Goal: Browse casually: Explore the website without a specific task or goal

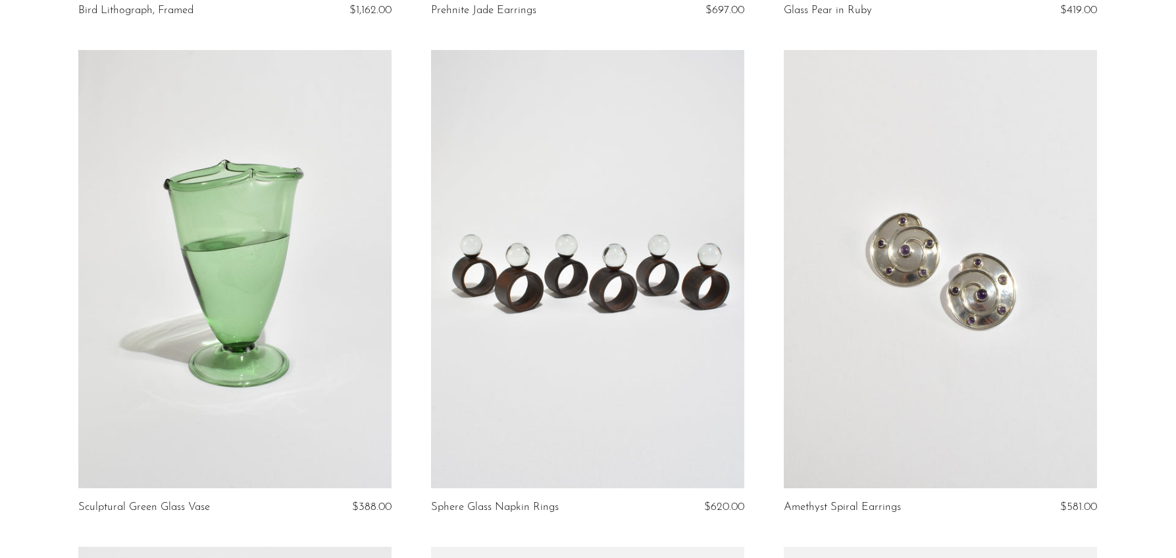
scroll to position [584, 0]
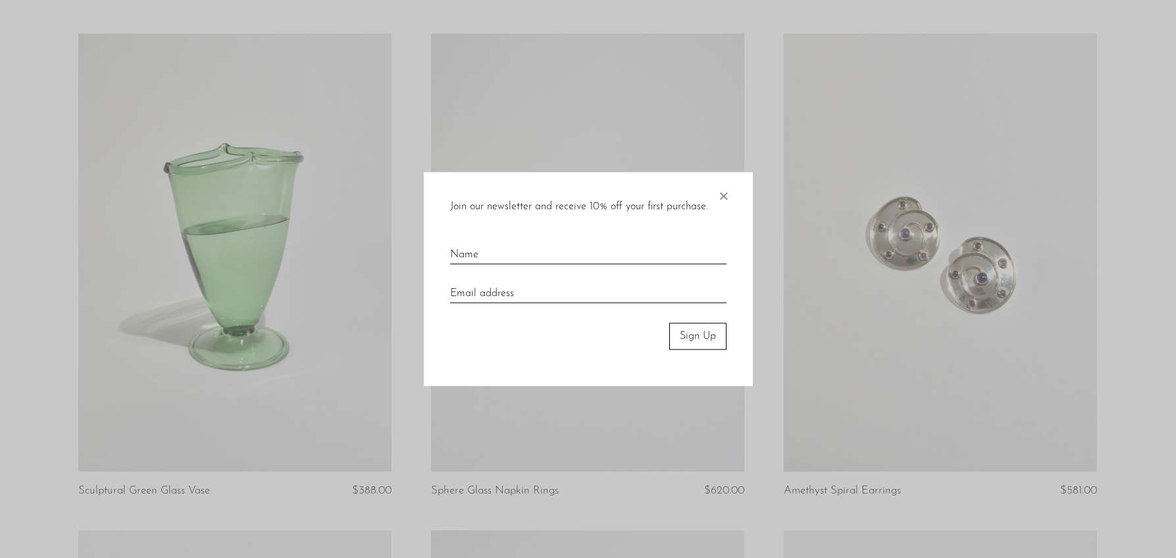
click at [1123, 235] on div at bounding box center [588, 279] width 1176 height 558
click at [719, 193] on span "×" at bounding box center [722, 193] width 13 height 42
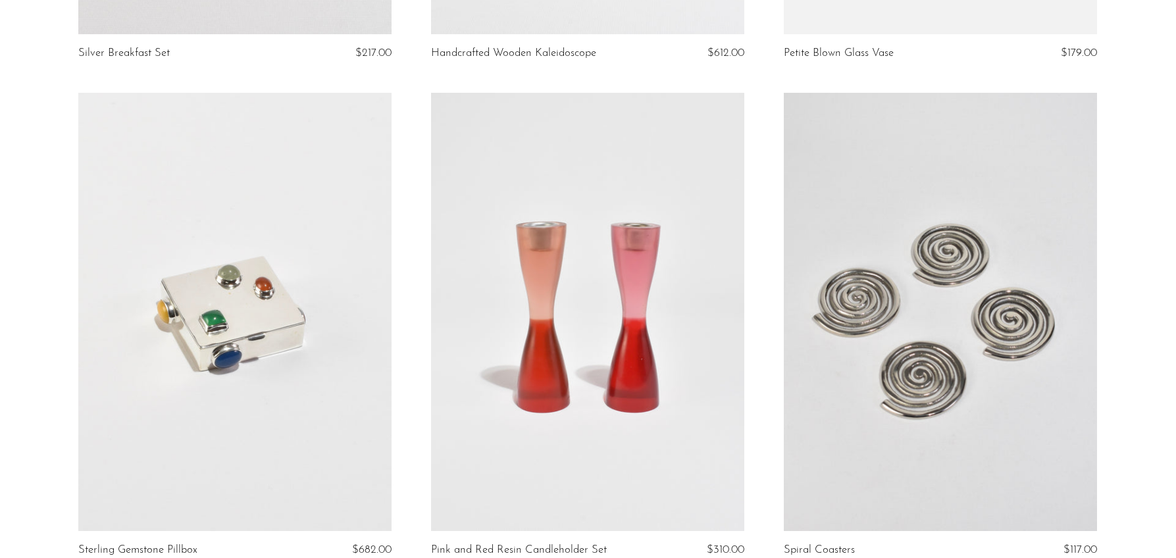
scroll to position [5829, 0]
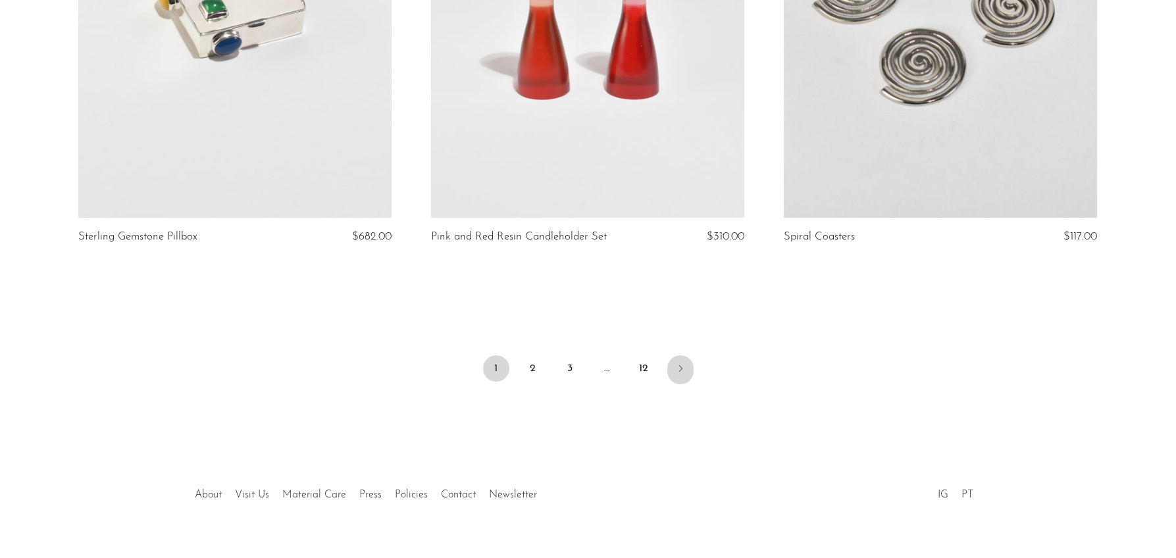
click at [682, 363] on icon "Next" at bounding box center [680, 368] width 11 height 11
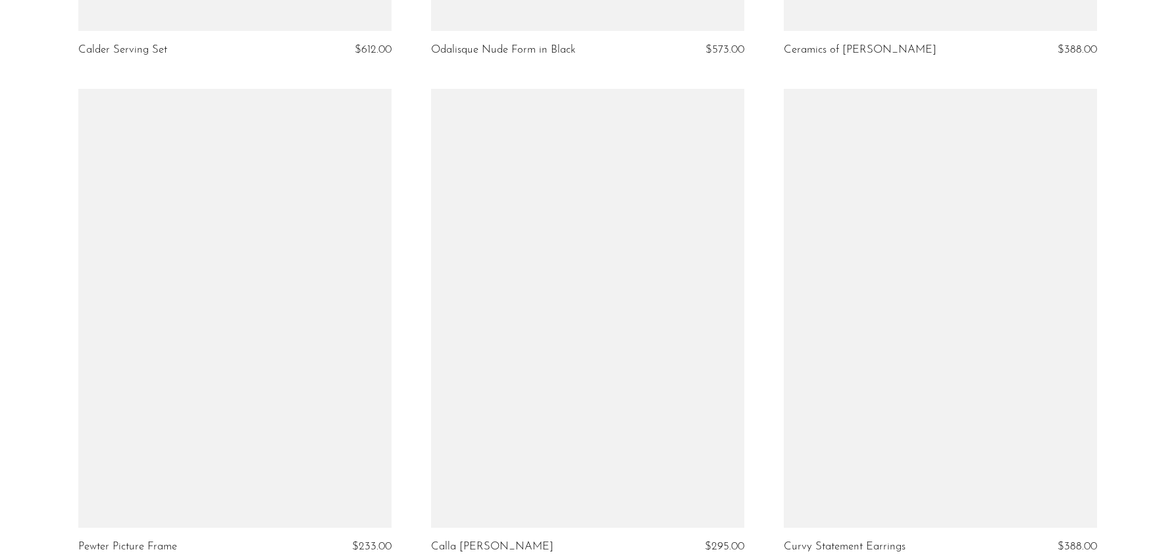
scroll to position [5645, 0]
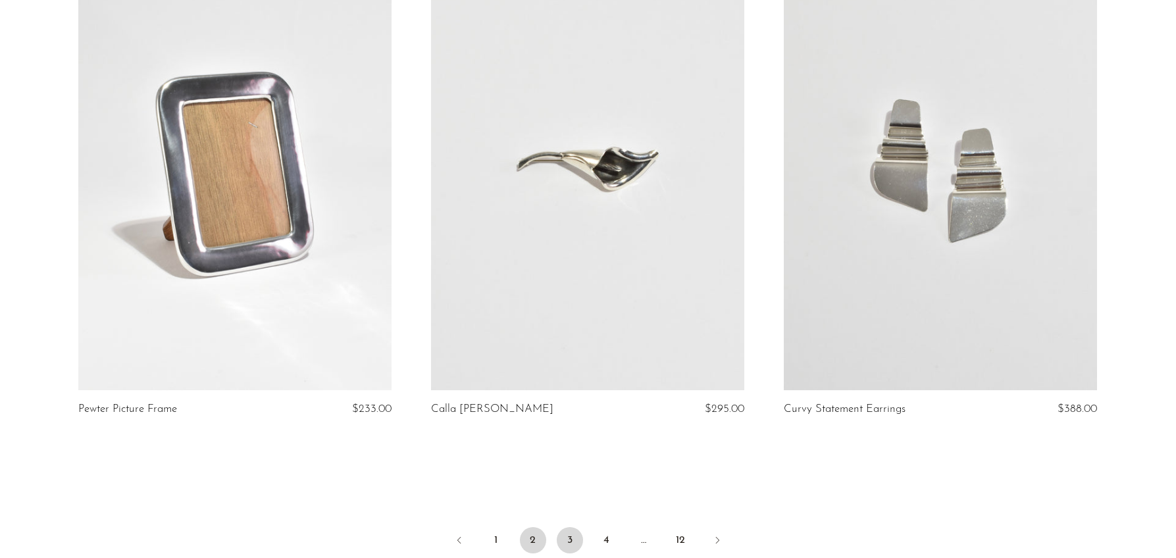
click at [571, 543] on link "3" at bounding box center [570, 540] width 26 height 26
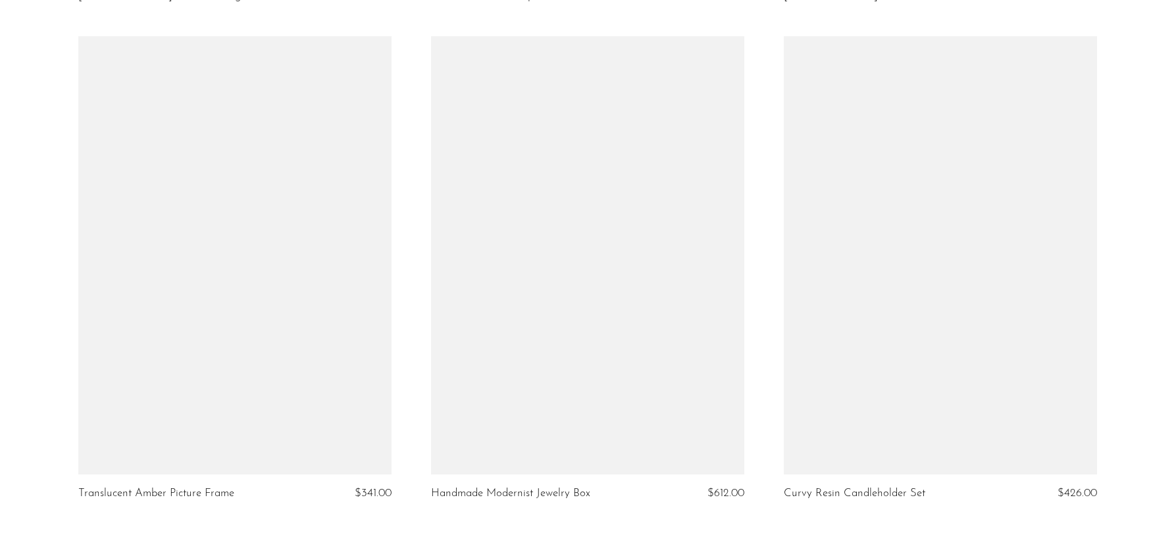
scroll to position [5829, 0]
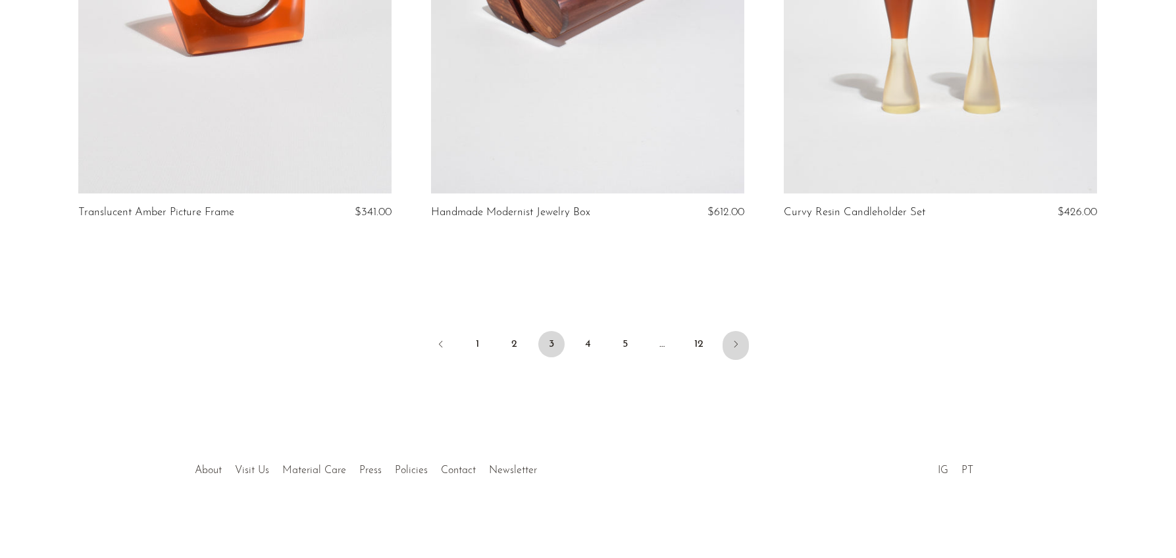
click at [737, 347] on icon "Next" at bounding box center [735, 344] width 11 height 11
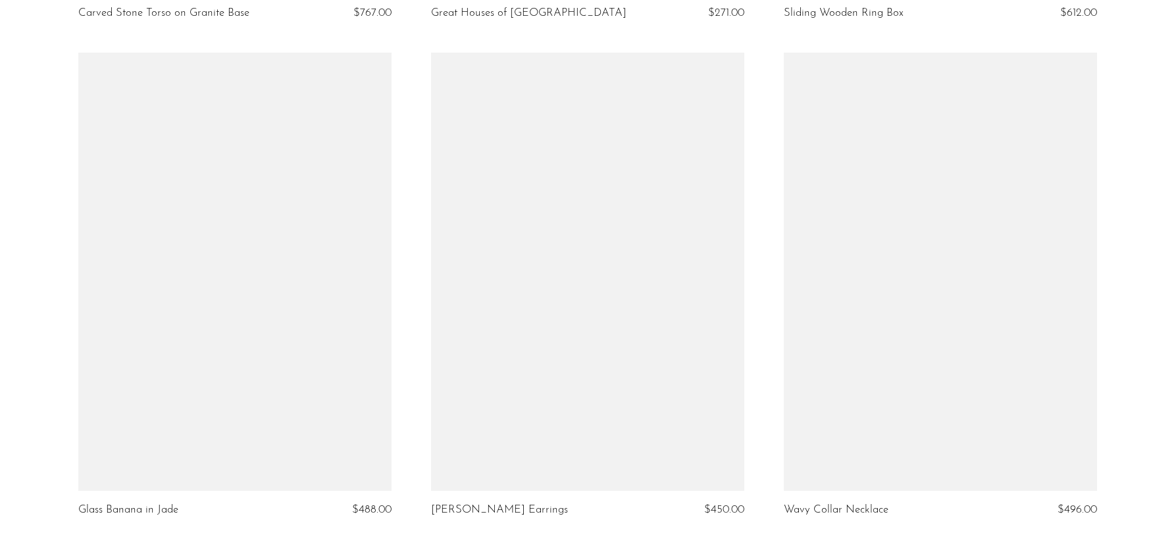
scroll to position [5841, 0]
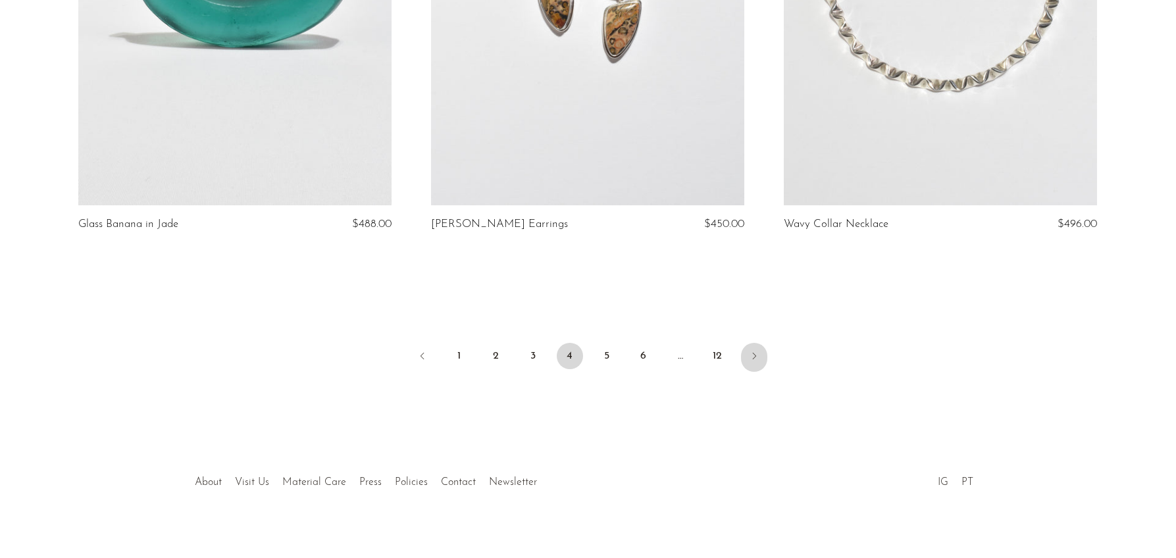
click at [755, 351] on icon "Next" at bounding box center [754, 356] width 11 height 11
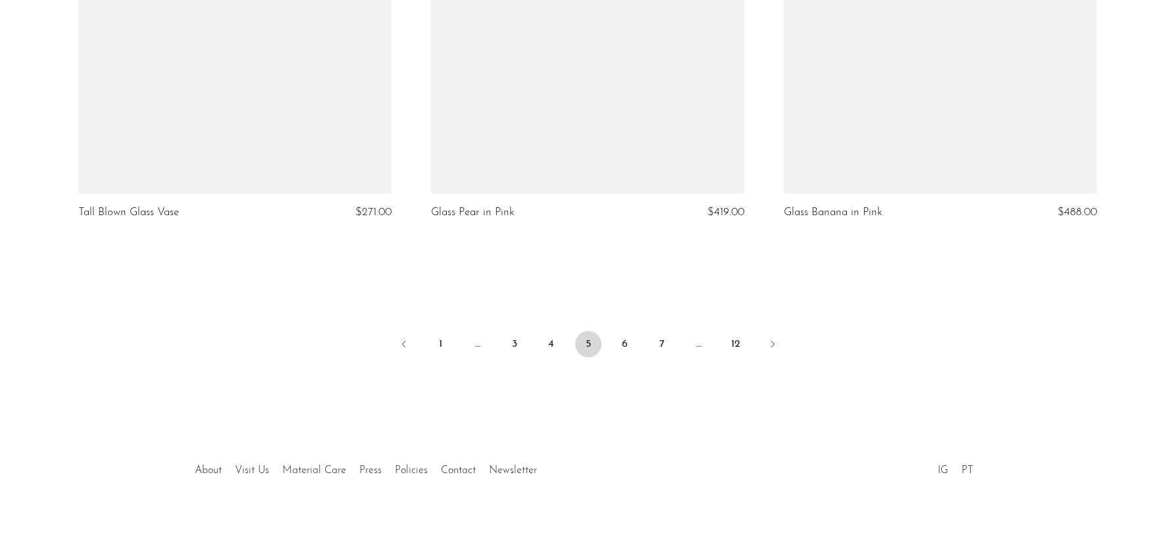
scroll to position [5829, 0]
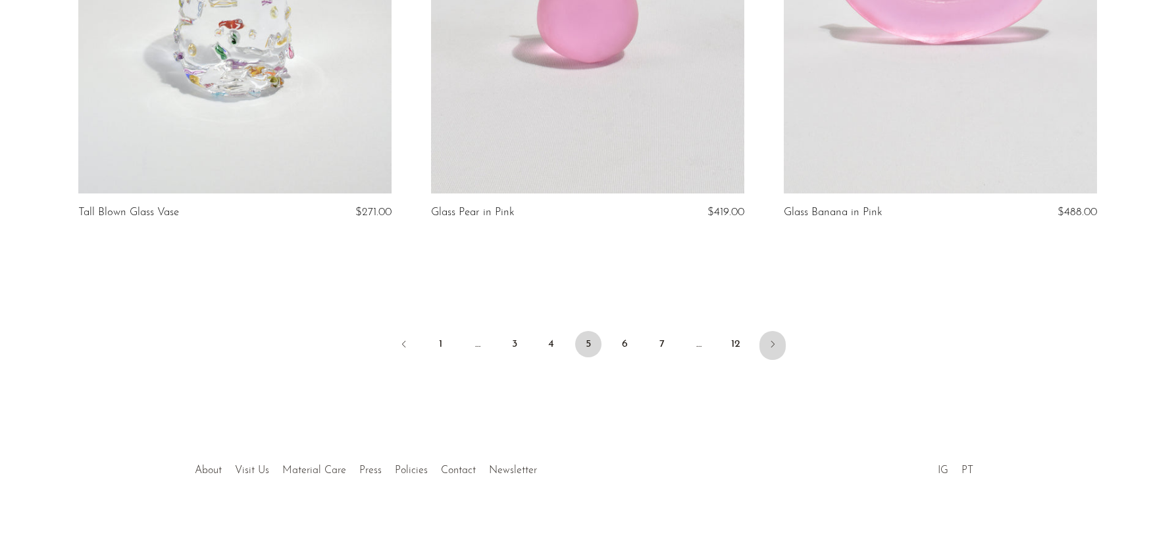
click at [772, 344] on icon "Next" at bounding box center [771, 344] width 3 height 7
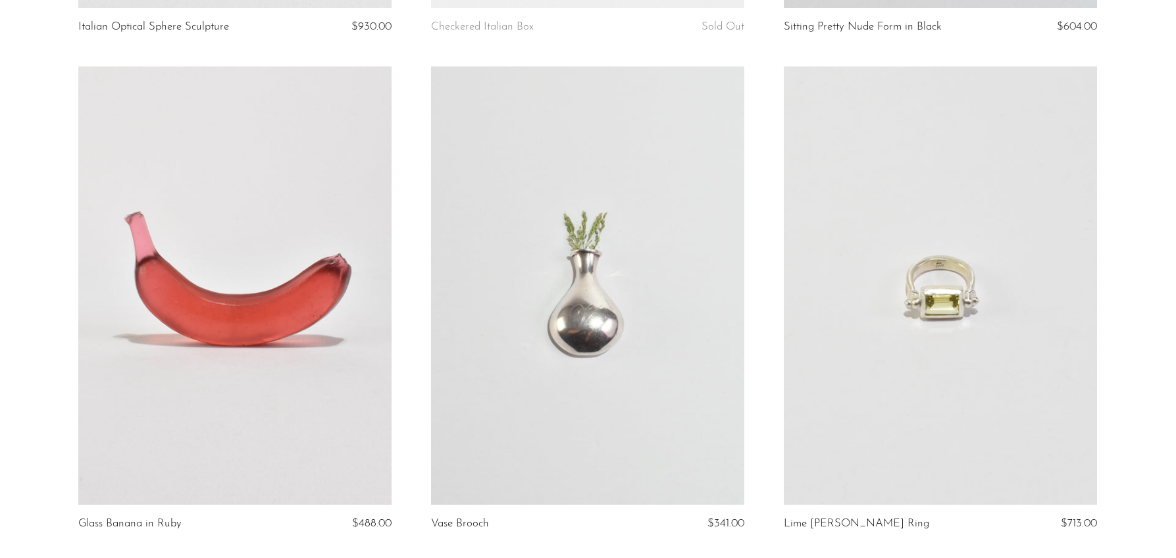
scroll to position [5829, 0]
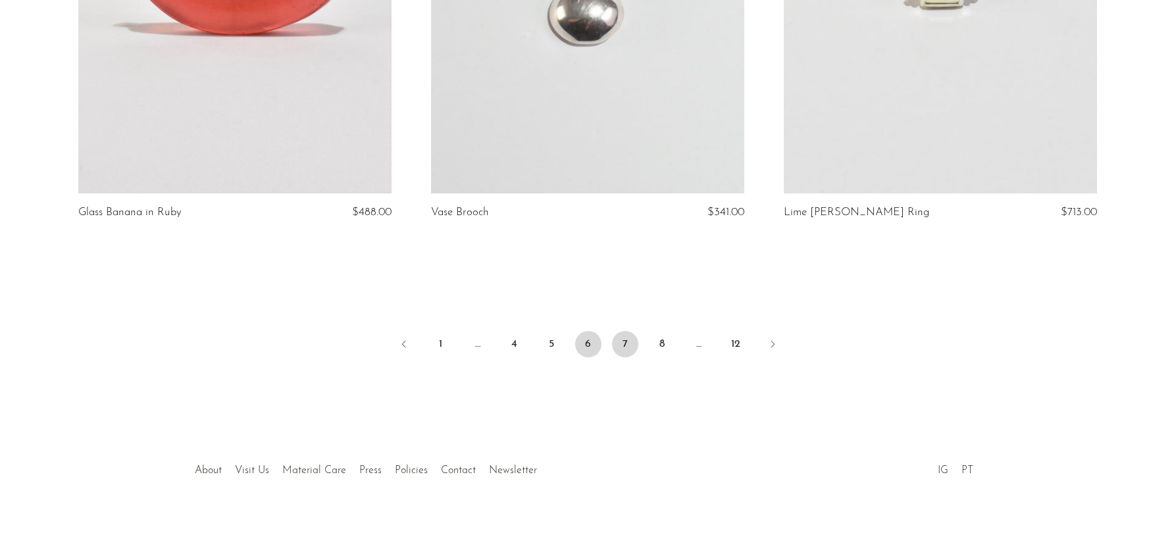
click at [622, 345] on link "7" at bounding box center [625, 344] width 26 height 26
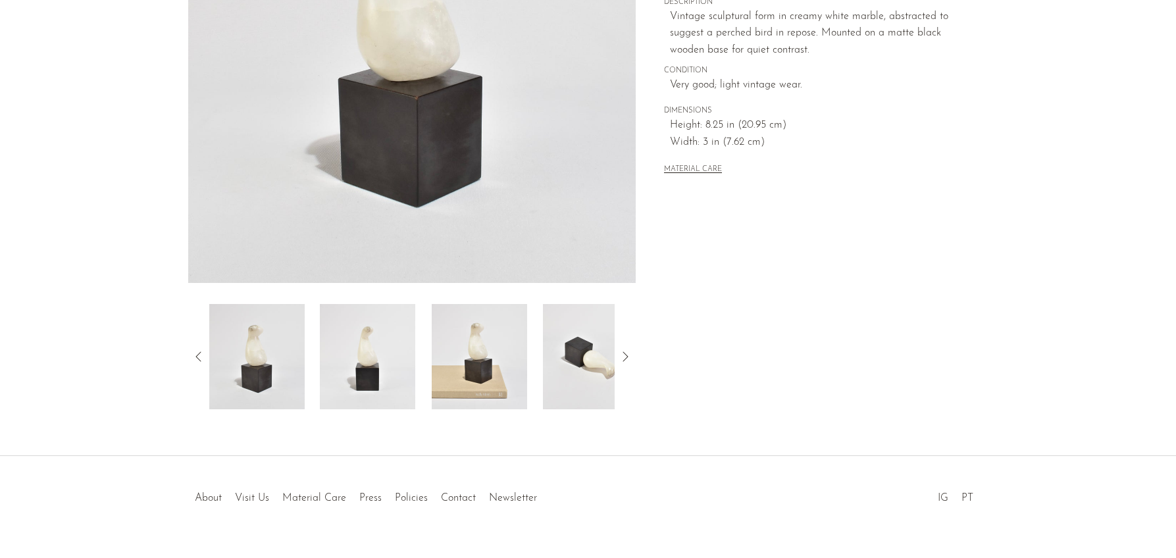
scroll to position [299, 0]
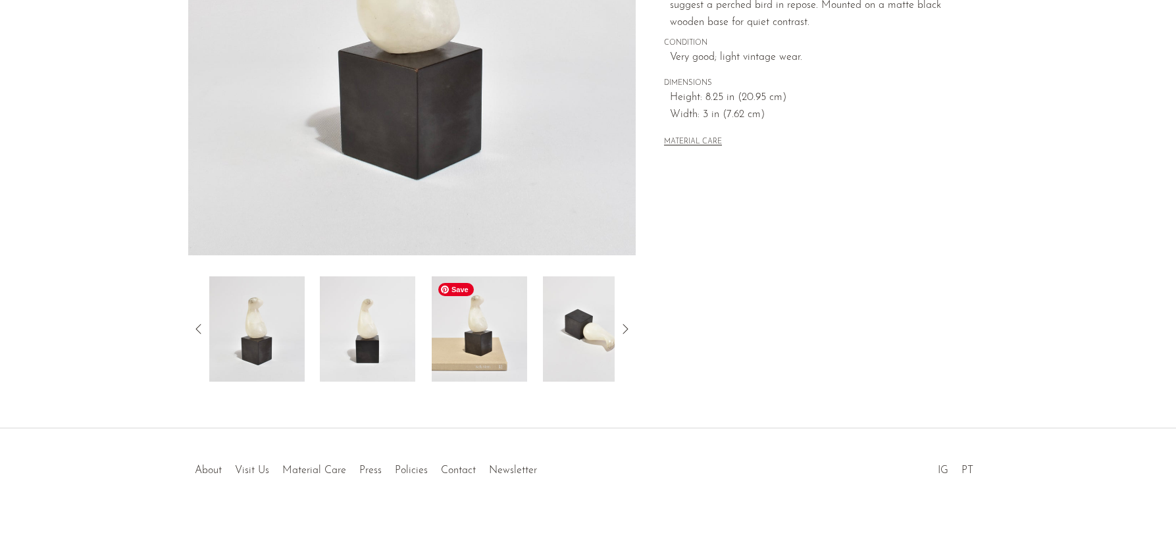
click at [501, 316] on img at bounding box center [479, 328] width 95 height 105
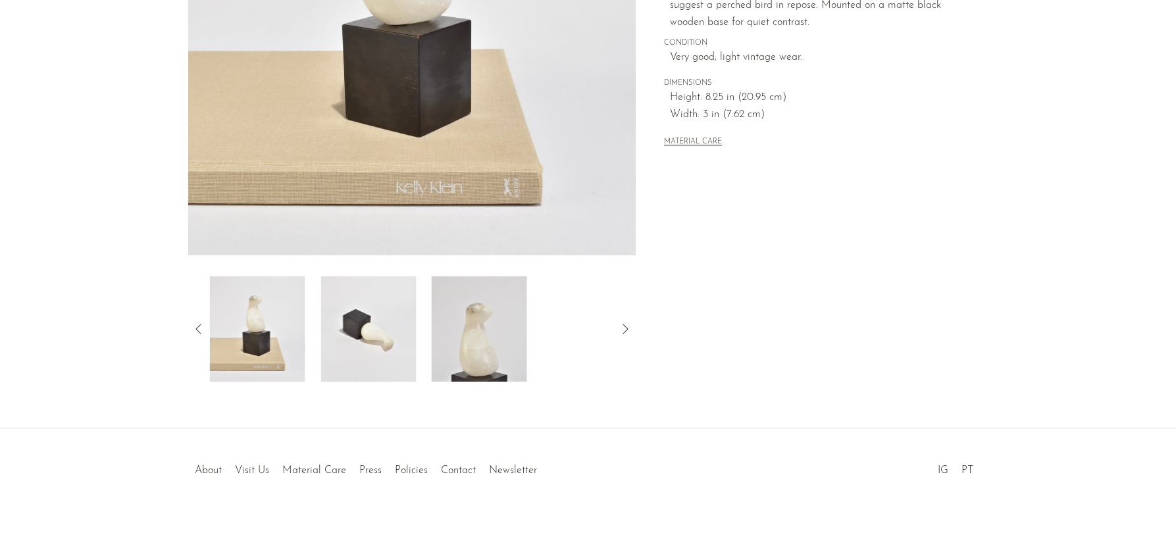
scroll to position [109, 0]
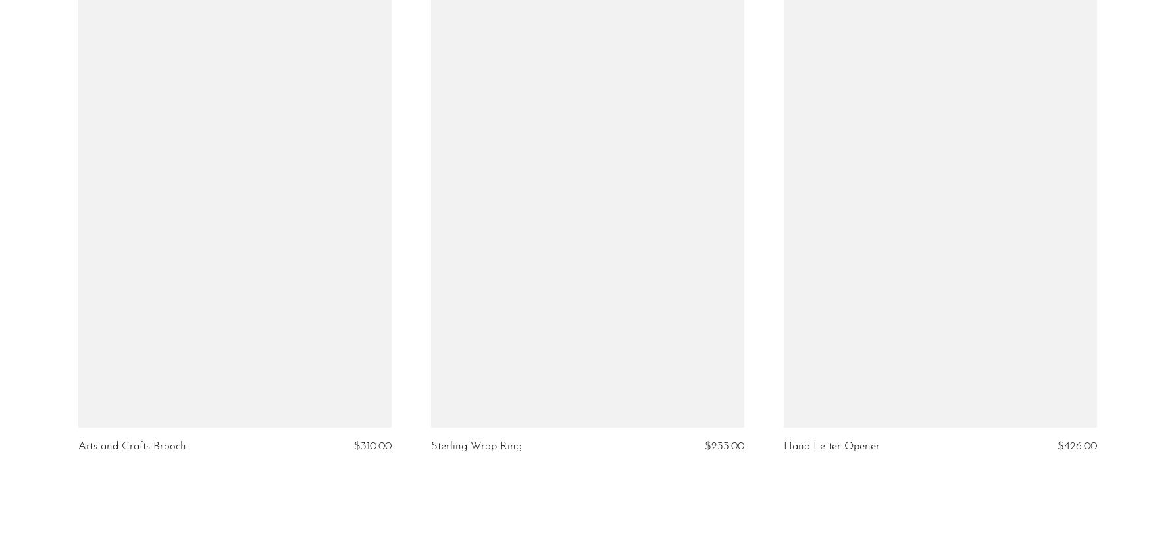
scroll to position [5829, 0]
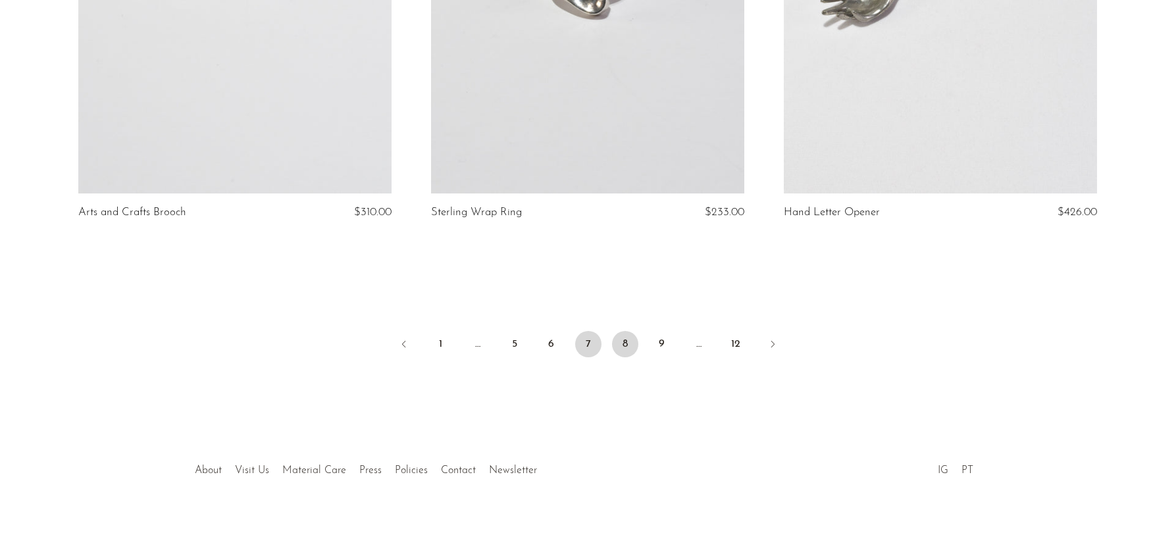
click at [624, 349] on link "8" at bounding box center [625, 344] width 26 height 26
